Goal: Information Seeking & Learning: Check status

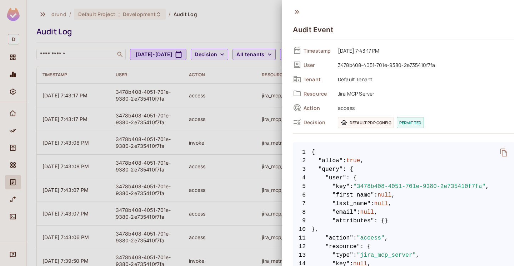
click at [296, 11] on icon at bounding box center [297, 12] width 8 height 8
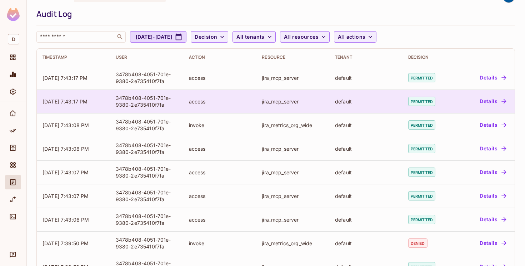
scroll to position [16, 0]
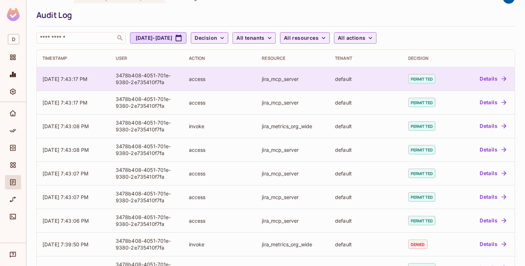
click at [489, 79] on button "Details" at bounding box center [493, 78] width 32 height 11
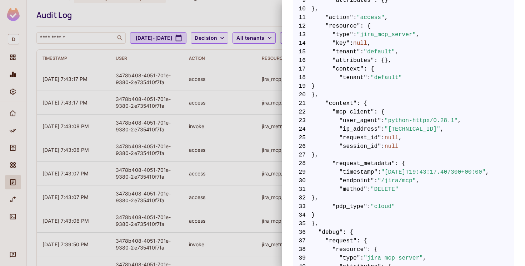
scroll to position [0, 0]
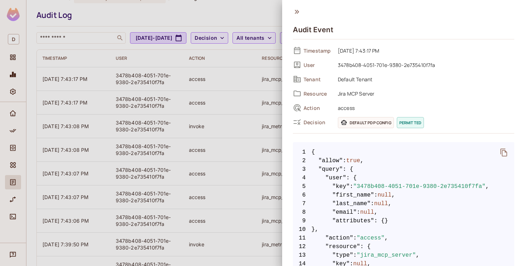
click at [503, 150] on icon "delete" at bounding box center [504, 152] width 9 height 9
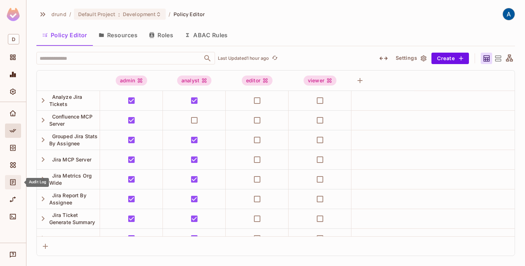
click at [13, 184] on icon "Audit Log" at bounding box center [12, 182] width 5 height 6
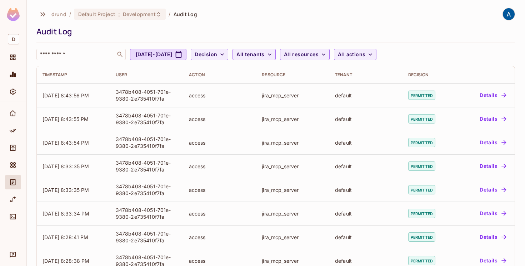
click at [328, 23] on div "drund / Default Project : Development / Audit Log Audit Log ​ Aug 24, 2025 - Se…" at bounding box center [275, 34] width 479 height 52
click at [226, 55] on icon "button" at bounding box center [222, 54] width 7 height 7
click at [244, 68] on span "Permitted" at bounding box center [246, 70] width 24 height 7
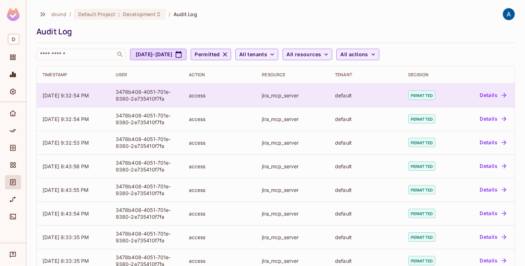
click at [227, 94] on div "access" at bounding box center [220, 95] width 62 height 7
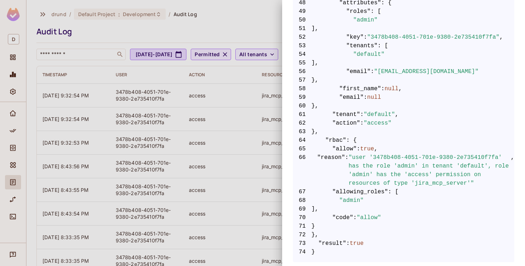
scroll to position [554, 0]
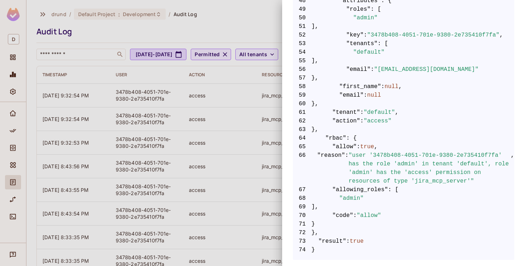
click at [222, 19] on div at bounding box center [262, 133] width 525 height 266
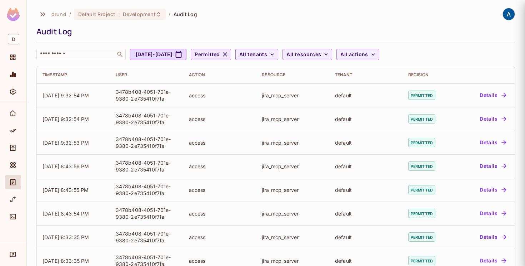
scroll to position [0, 0]
click at [217, 54] on span "Decision" at bounding box center [206, 54] width 23 height 9
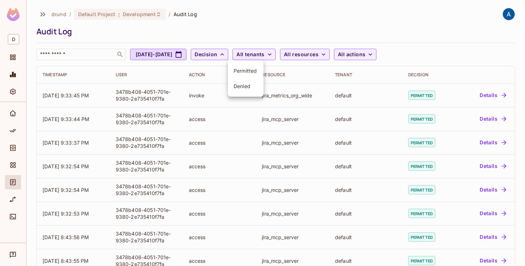
click at [243, 71] on span "Permitted" at bounding box center [246, 70] width 24 height 7
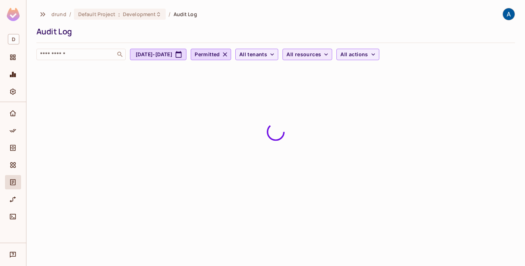
click at [321, 54] on span "All resources" at bounding box center [304, 54] width 35 height 9
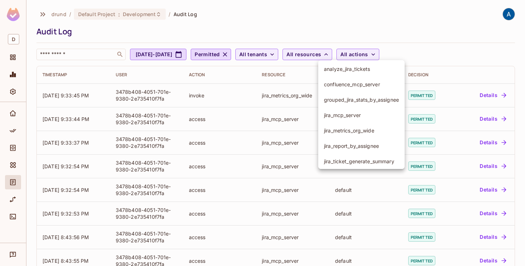
scroll to position [23, 0]
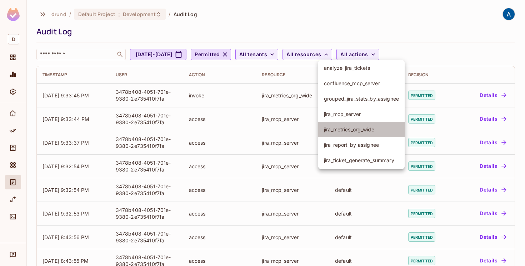
click at [347, 127] on span "jira_metrics_org_wide" at bounding box center [361, 129] width 75 height 7
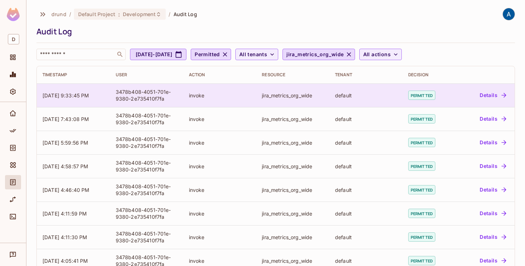
click at [364, 94] on div "default" at bounding box center [366, 95] width 62 height 7
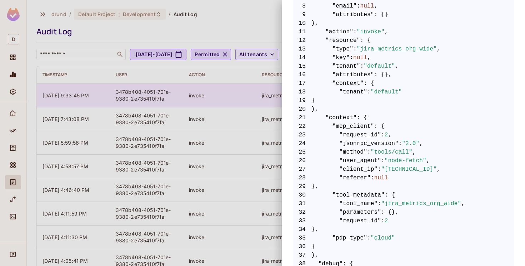
scroll to position [0, 0]
